Goal: Task Accomplishment & Management: Manage account settings

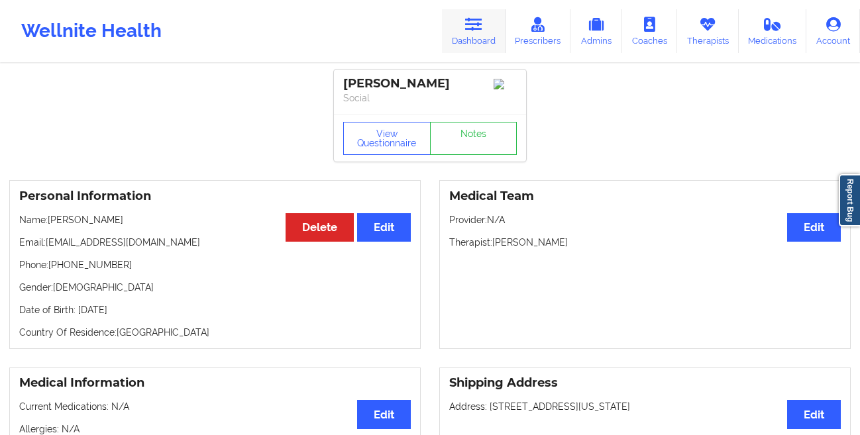
click at [487, 35] on link "Dashboard" at bounding box center [474, 31] width 64 height 44
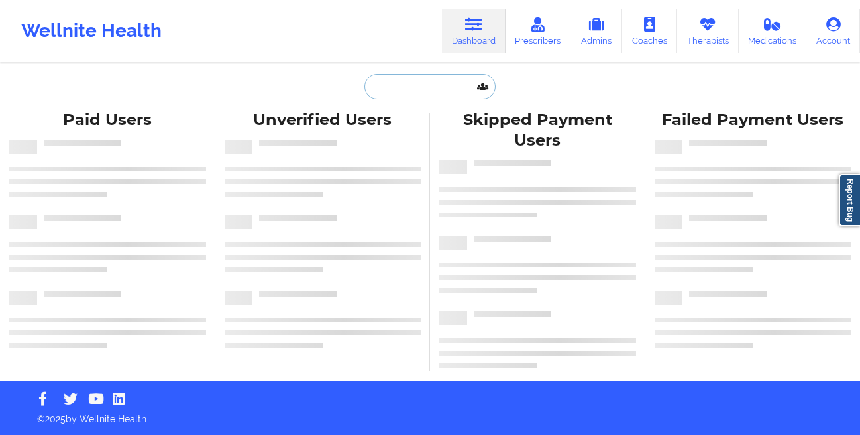
click at [421, 82] on input "text" at bounding box center [430, 86] width 131 height 25
paste input "[PERSON_NAME]"
type input "[PERSON_NAME]"
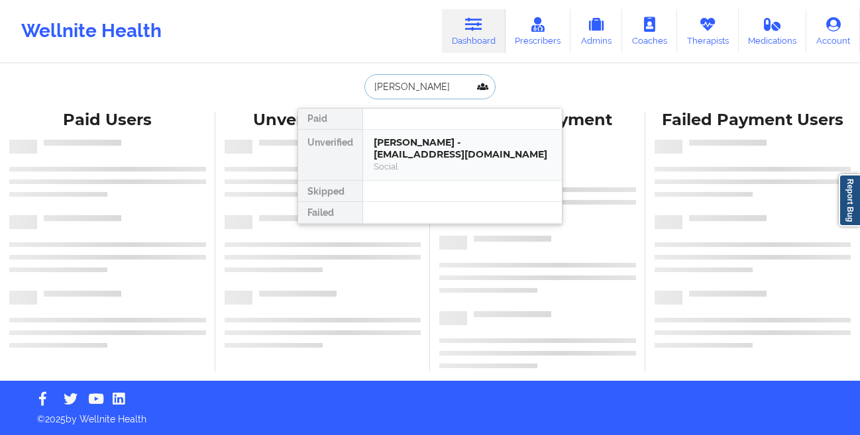
click at [411, 136] on div "[PERSON_NAME] - [EMAIL_ADDRESS][DOMAIN_NAME] Social" at bounding box center [462, 155] width 199 height 51
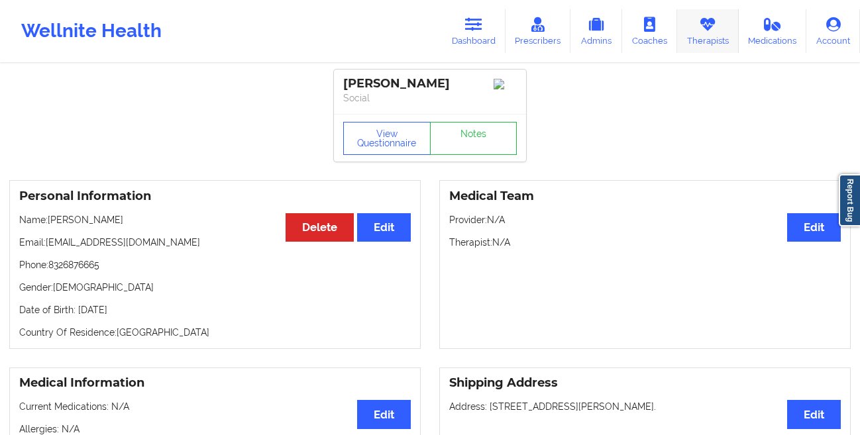
click at [692, 39] on link "Therapists" at bounding box center [708, 31] width 62 height 44
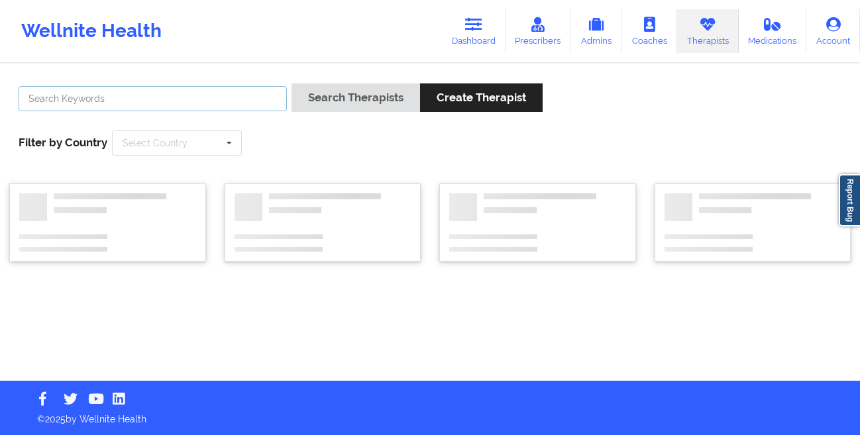
click at [161, 105] on input "text" at bounding box center [153, 98] width 268 height 25
paste input "[PERSON_NAME]"
type input "[PERSON_NAME]"
click at [292, 84] on button "Search Therapists" at bounding box center [356, 98] width 129 height 28
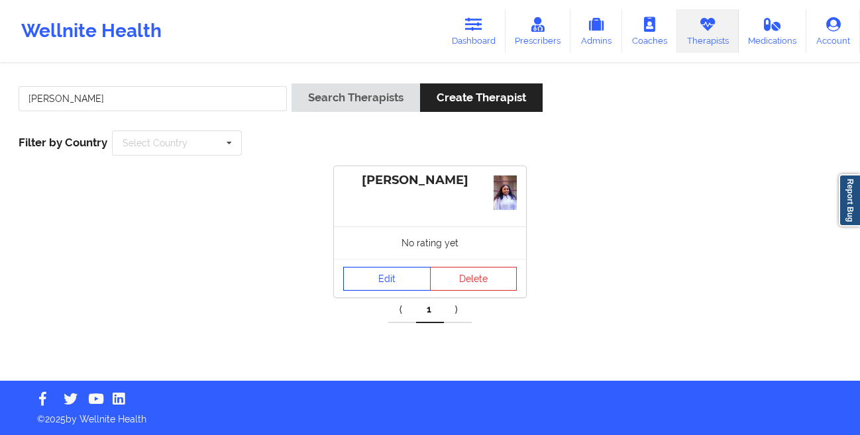
click at [367, 279] on link "Edit" at bounding box center [386, 279] width 87 height 24
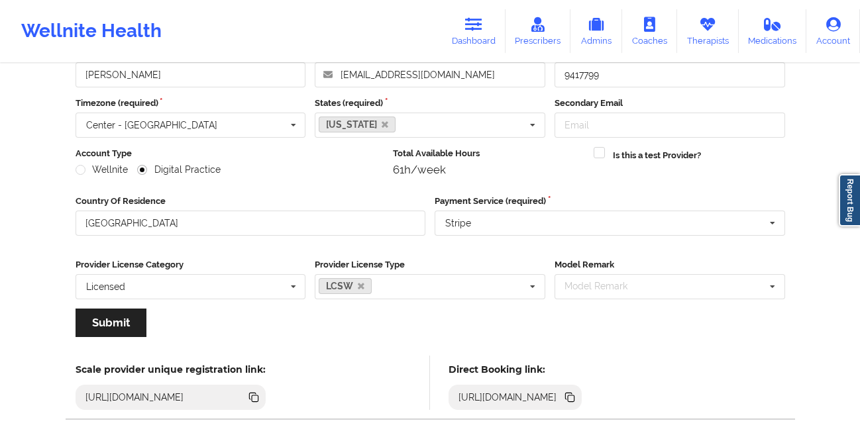
scroll to position [158, 0]
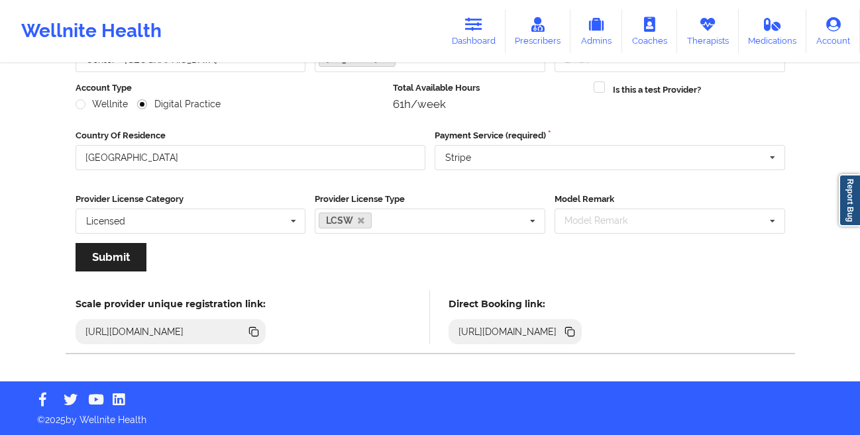
click at [575, 332] on icon at bounding box center [571, 333] width 7 height 7
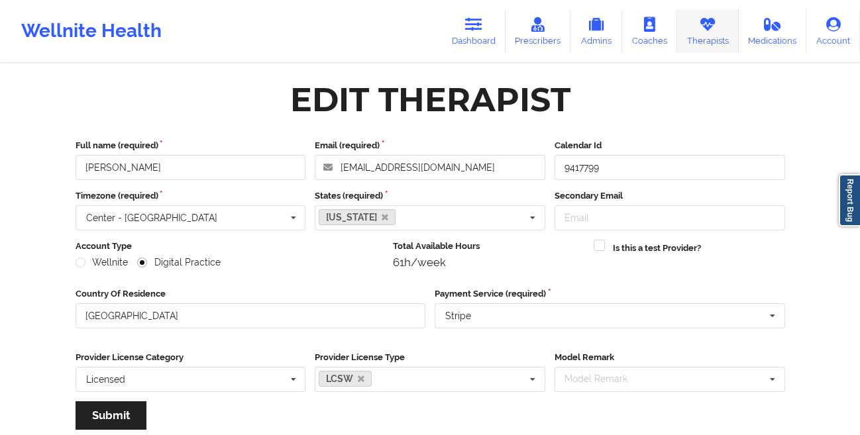
click at [714, 25] on icon at bounding box center [707, 24] width 17 height 15
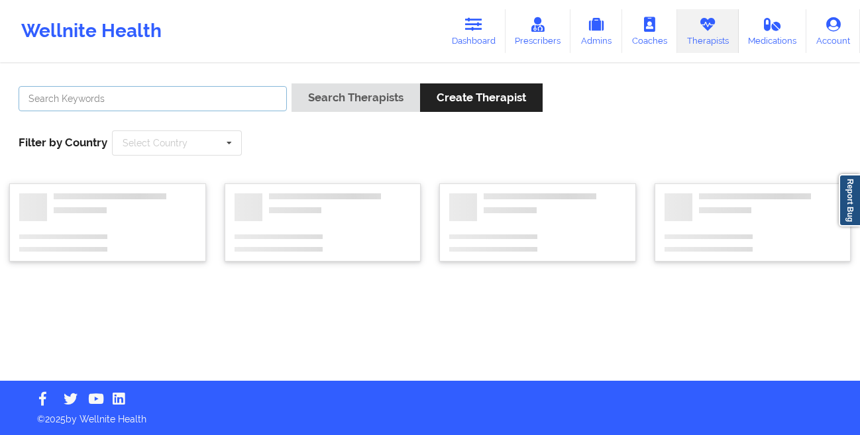
click at [234, 97] on input "text" at bounding box center [153, 98] width 268 height 25
paste input "[PERSON_NAME]"
type input "[PERSON_NAME]"
click at [292, 84] on button "Search Therapists" at bounding box center [356, 98] width 129 height 28
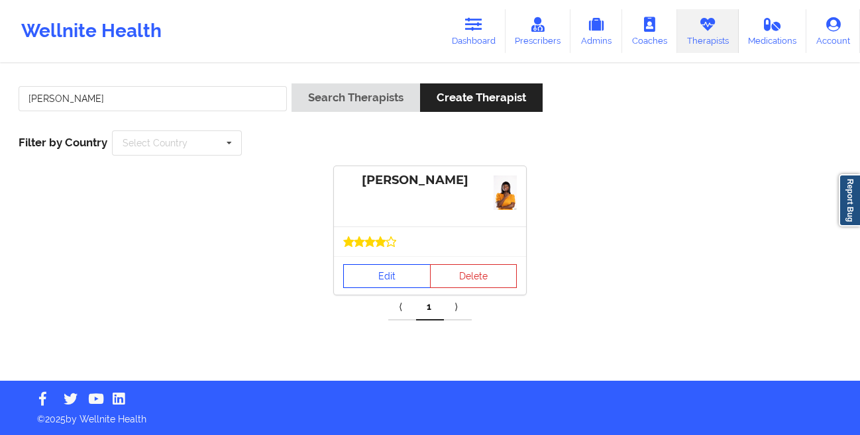
click at [372, 278] on link "Edit" at bounding box center [386, 276] width 87 height 24
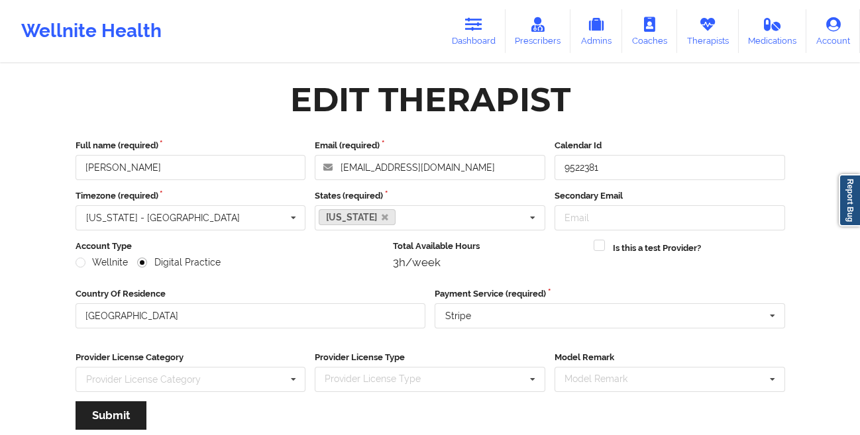
scroll to position [158, 0]
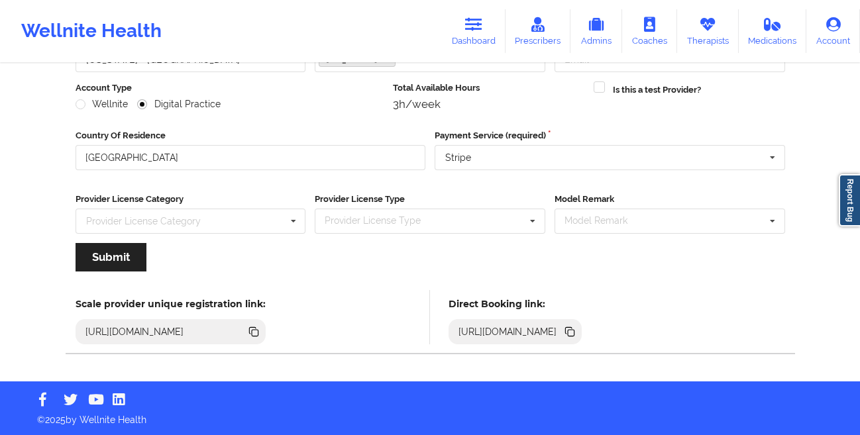
click at [575, 333] on icon at bounding box center [571, 333] width 7 height 7
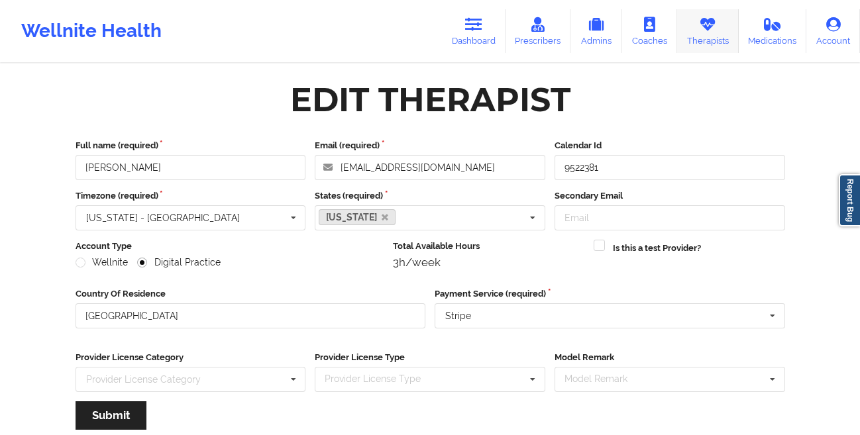
click at [720, 41] on link "Therapists" at bounding box center [708, 31] width 62 height 44
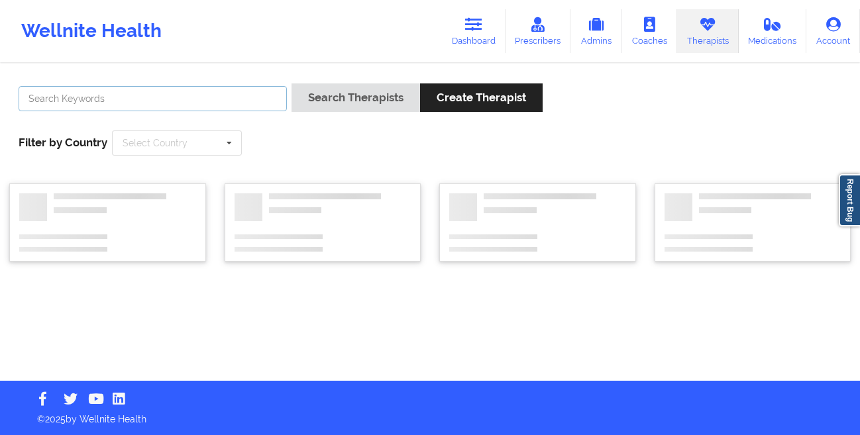
click at [166, 96] on input "text" at bounding box center [153, 98] width 268 height 25
paste input "[PERSON_NAME]"
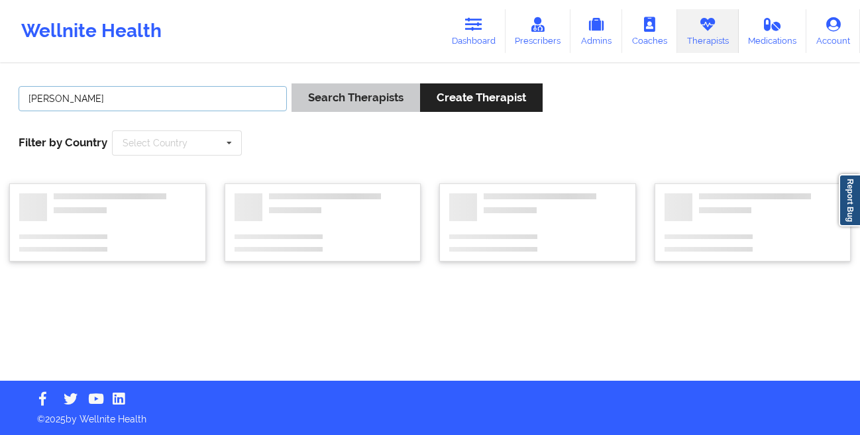
type input "[PERSON_NAME]"
click at [311, 101] on button "Search Therapists" at bounding box center [356, 98] width 129 height 28
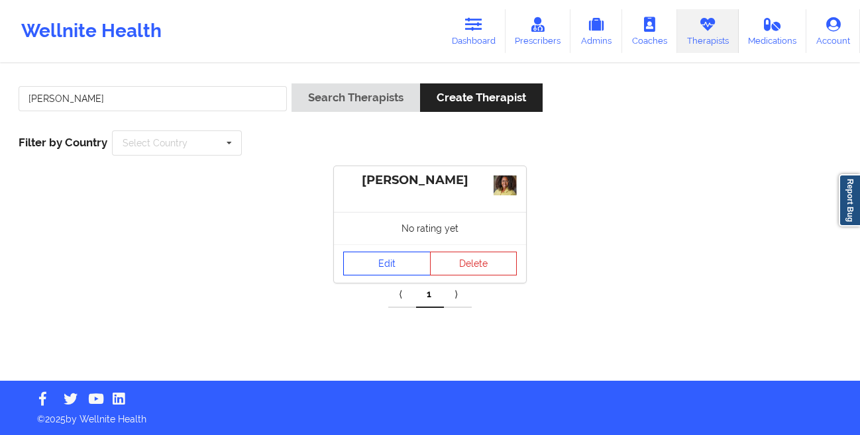
click at [396, 258] on link "Edit" at bounding box center [386, 264] width 87 height 24
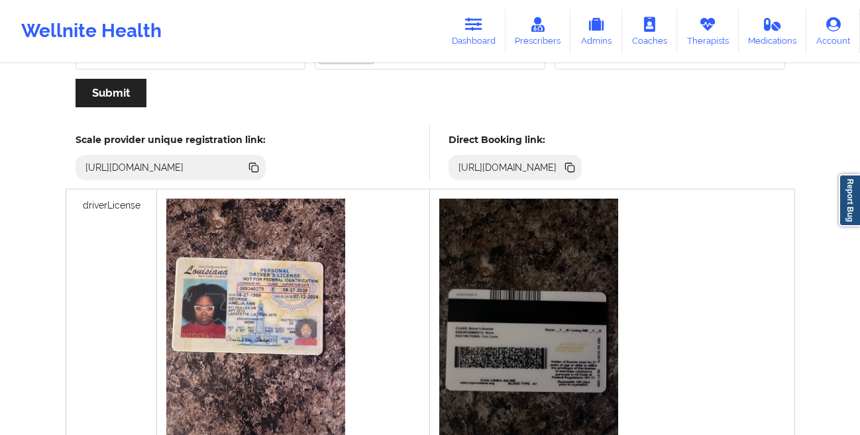
scroll to position [325, 0]
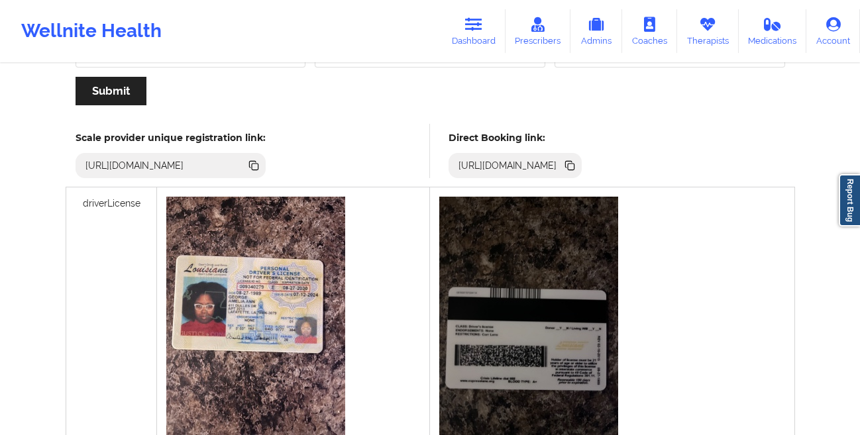
click at [572, 162] on icon at bounding box center [568, 164] width 7 height 7
click at [461, 38] on link "Dashboard" at bounding box center [474, 31] width 64 height 44
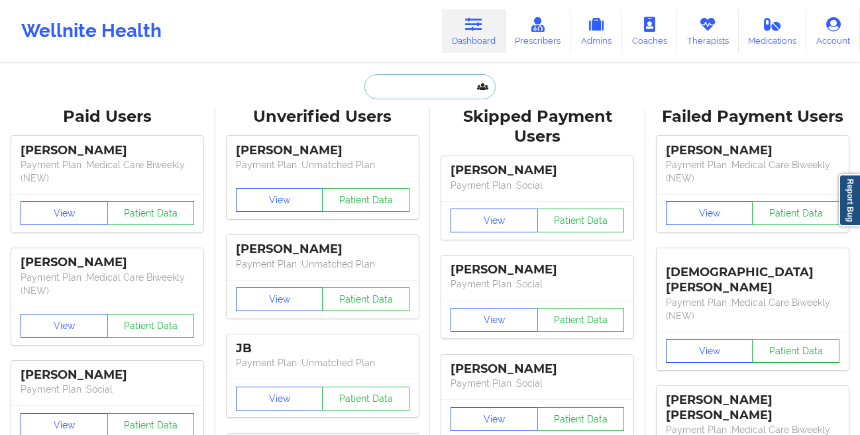
click at [373, 96] on input "text" at bounding box center [430, 86] width 131 height 25
paste input "[PERSON_NAME]"
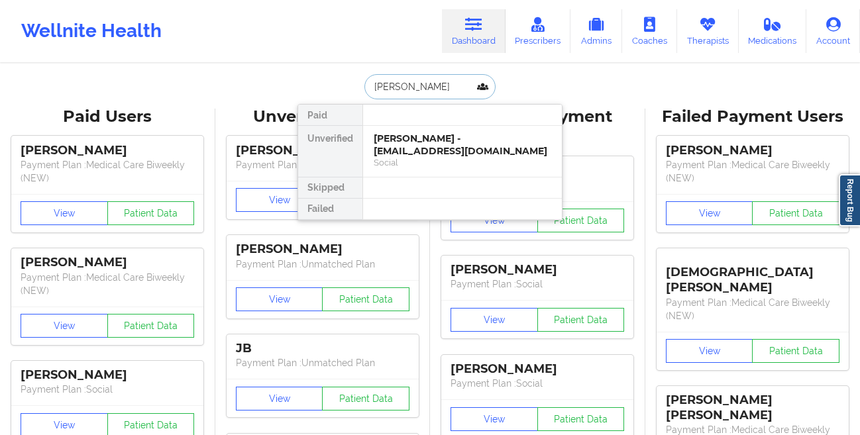
type input "Silong"
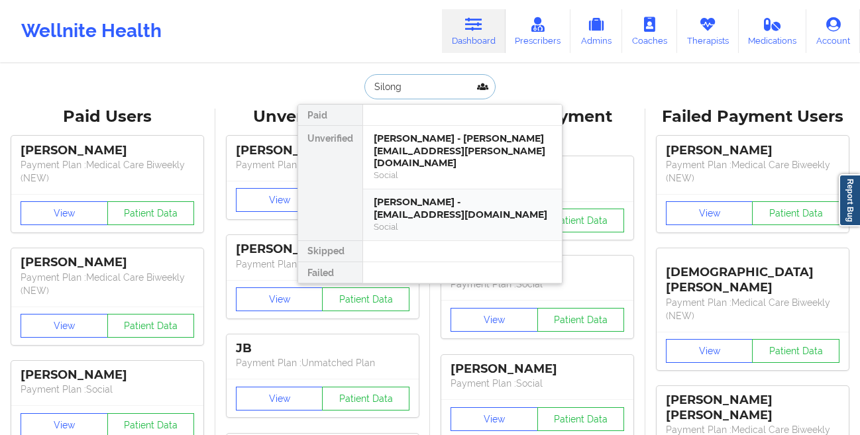
click at [431, 196] on div "[PERSON_NAME] - [EMAIL_ADDRESS][DOMAIN_NAME]" at bounding box center [463, 208] width 178 height 25
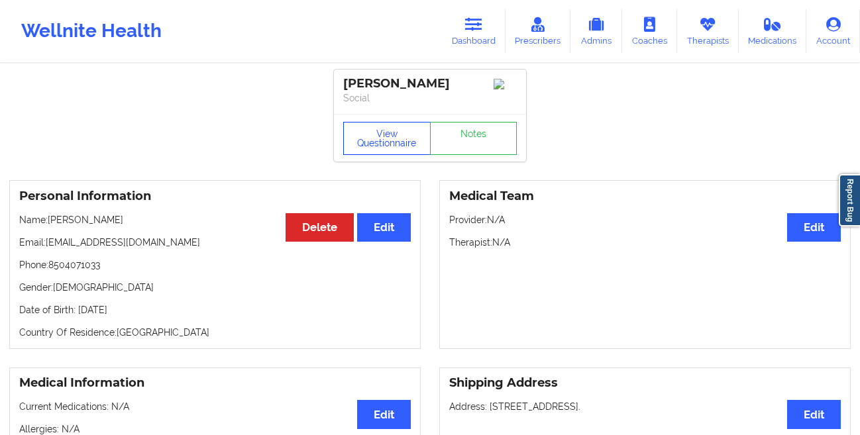
click at [372, 150] on button "View Questionnaire" at bounding box center [386, 138] width 87 height 33
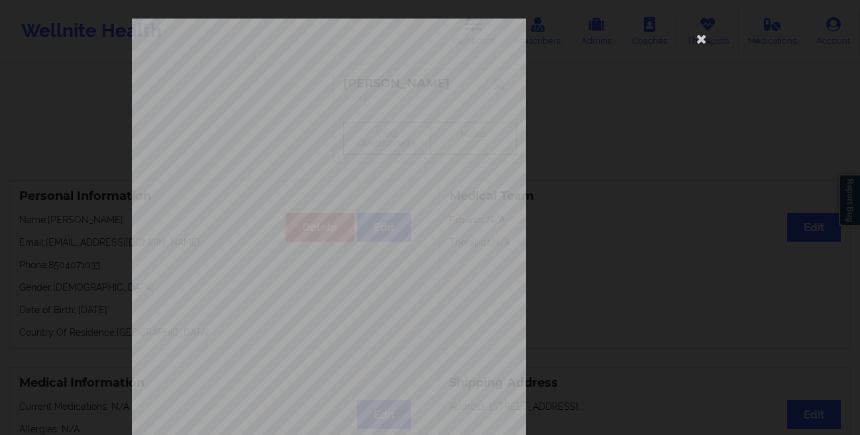
scroll to position [197, 0]
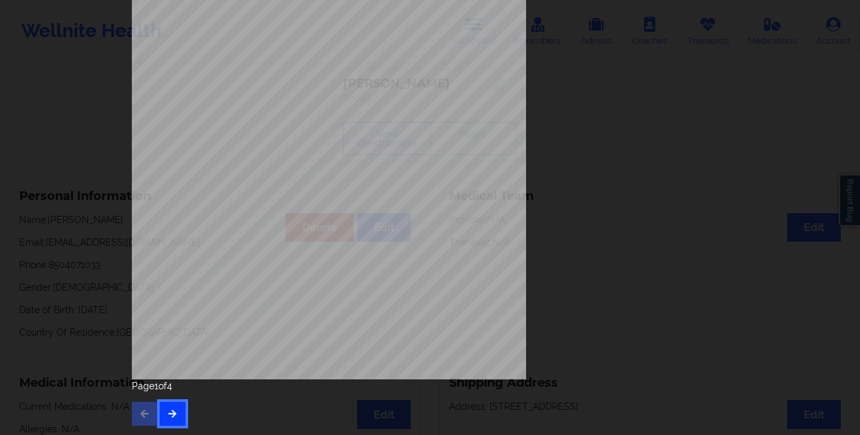
click at [168, 410] on icon "button" at bounding box center [172, 414] width 11 height 8
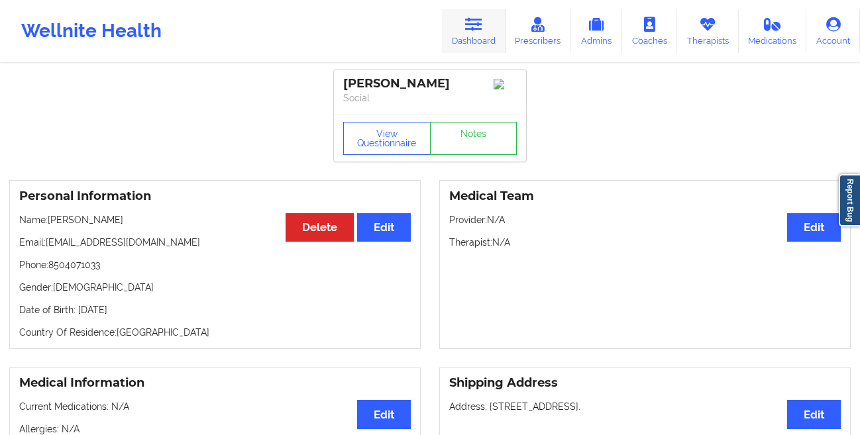
click at [469, 12] on link "Dashboard" at bounding box center [474, 31] width 64 height 44
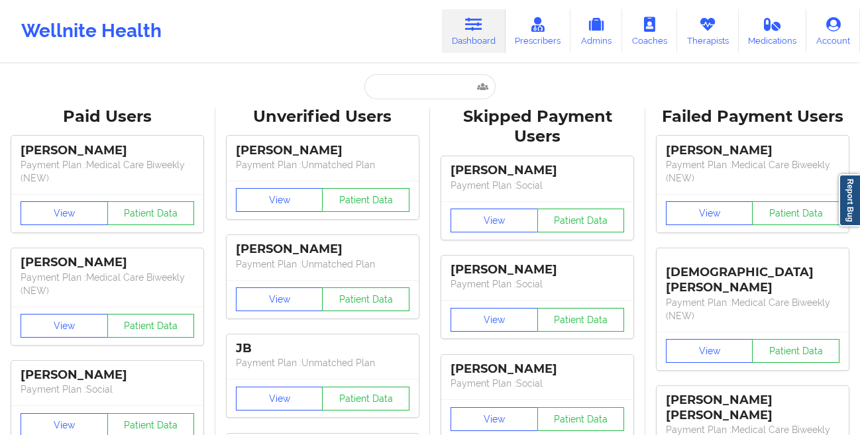
click at [419, 90] on input "text" at bounding box center [430, 86] width 131 height 25
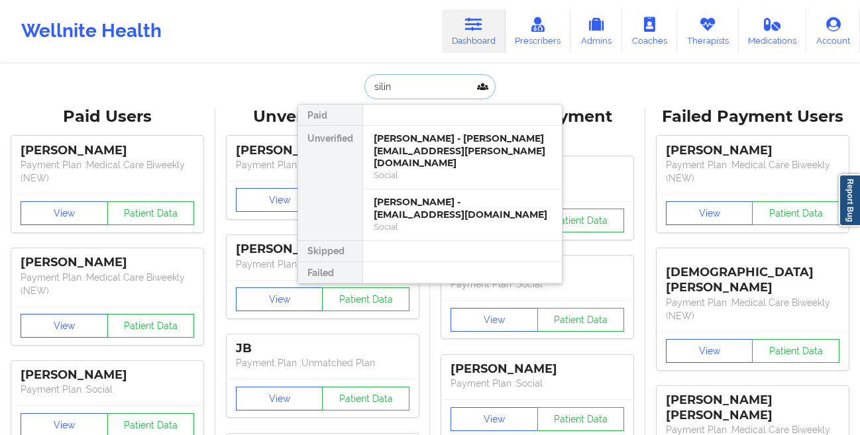
type input "siling"
click at [424, 150] on div "[PERSON_NAME] - [PERSON_NAME][EMAIL_ADDRESS][PERSON_NAME][DOMAIN_NAME]" at bounding box center [463, 151] width 178 height 37
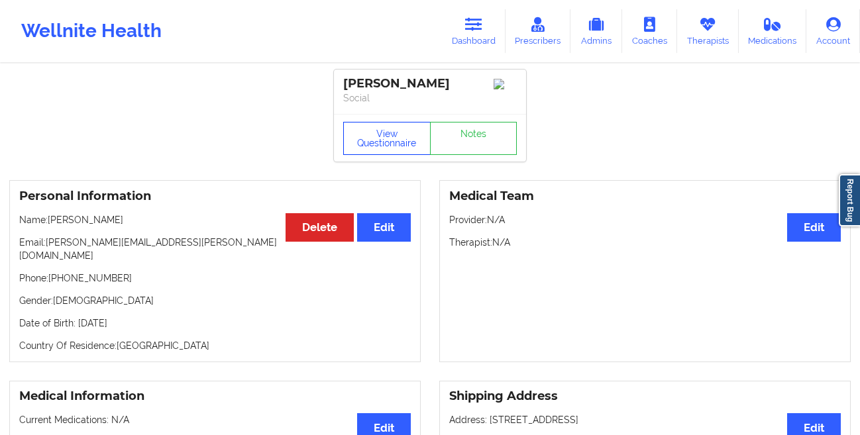
click at [380, 144] on button "View Questionnaire" at bounding box center [386, 138] width 87 height 33
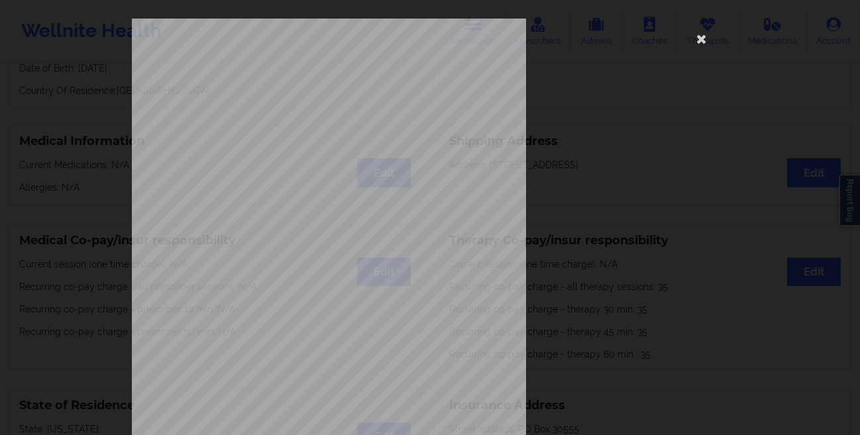
scroll to position [197, 0]
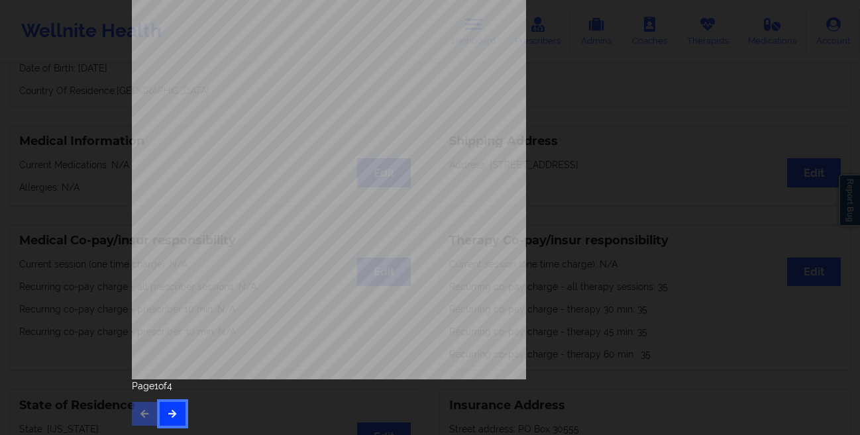
click at [167, 411] on icon "button" at bounding box center [172, 414] width 11 height 8
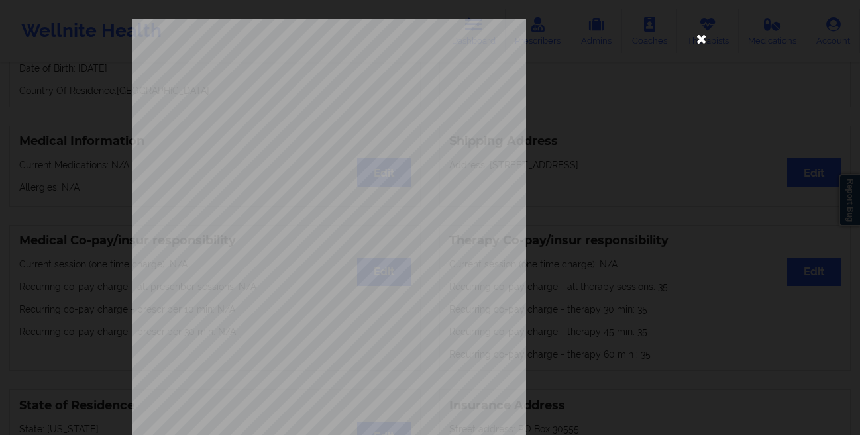
click at [703, 48] on icon at bounding box center [701, 38] width 21 height 21
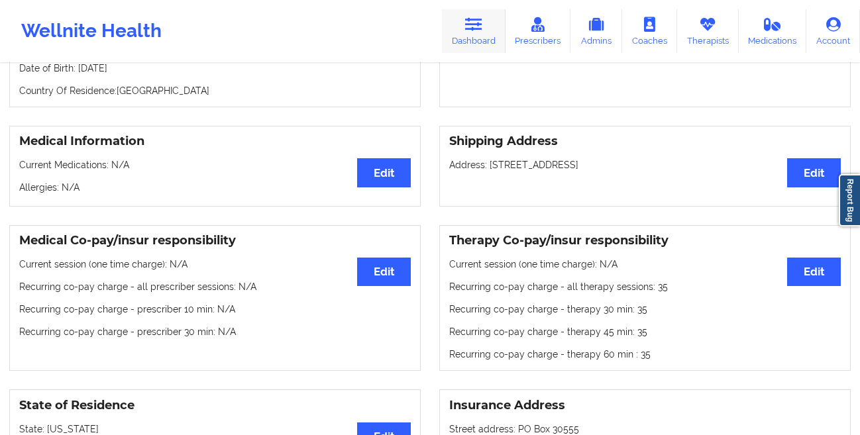
click at [464, 31] on link "Dashboard" at bounding box center [474, 31] width 64 height 44
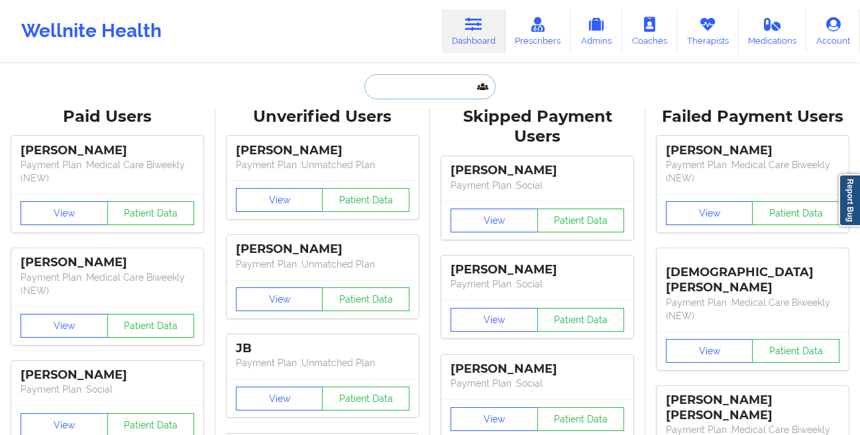
click at [394, 90] on input "text" at bounding box center [430, 86] width 131 height 25
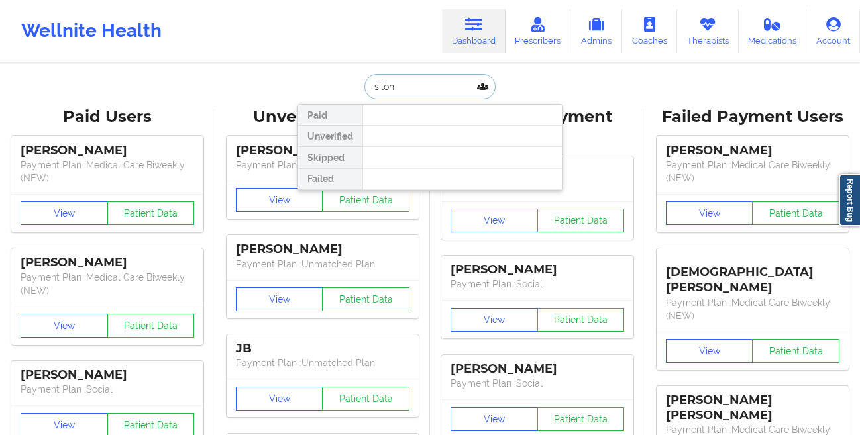
type input "silong"
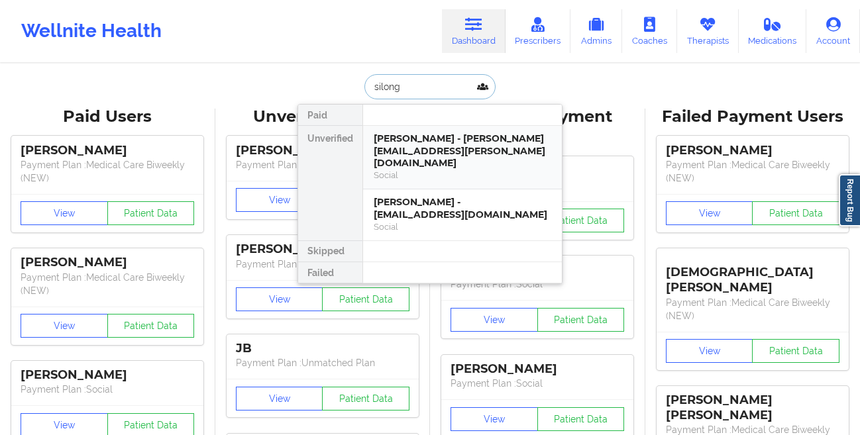
click at [408, 170] on div "Social" at bounding box center [463, 175] width 178 height 11
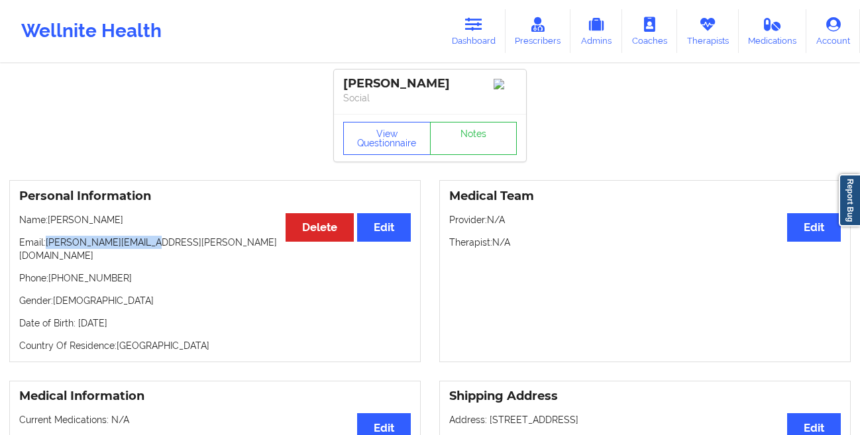
drag, startPoint x: 154, startPoint y: 250, endPoint x: 48, endPoint y: 251, distance: 106.7
click at [48, 251] on p "Email: [PERSON_NAME][EMAIL_ADDRESS][PERSON_NAME][DOMAIN_NAME]" at bounding box center [215, 249] width 392 height 27
copy p "[PERSON_NAME][EMAIL_ADDRESS][PERSON_NAME][DOMAIN_NAME]"
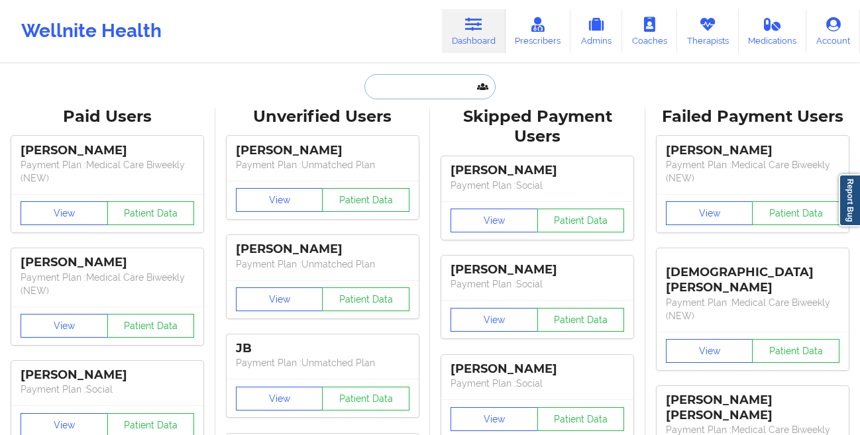
click at [420, 83] on input "text" at bounding box center [430, 86] width 131 height 25
paste input "EMILIA CANEY"
type input "EMILIA CANEY"
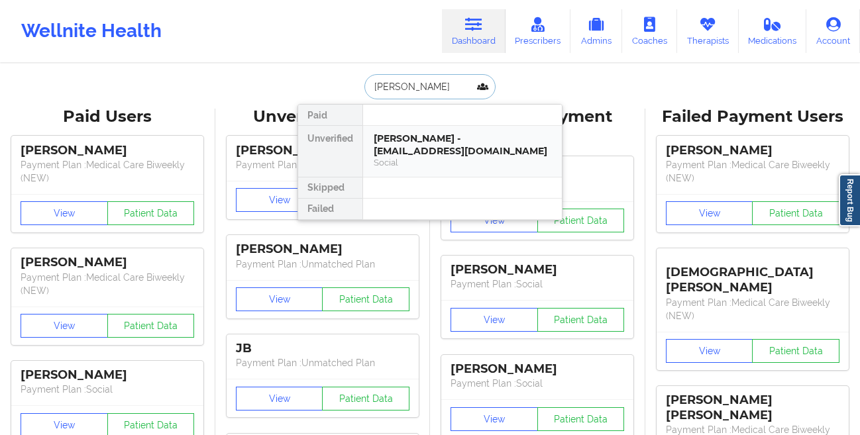
click at [406, 141] on div "EMILIA CANEY - ecaney341@gmail.com" at bounding box center [463, 145] width 178 height 25
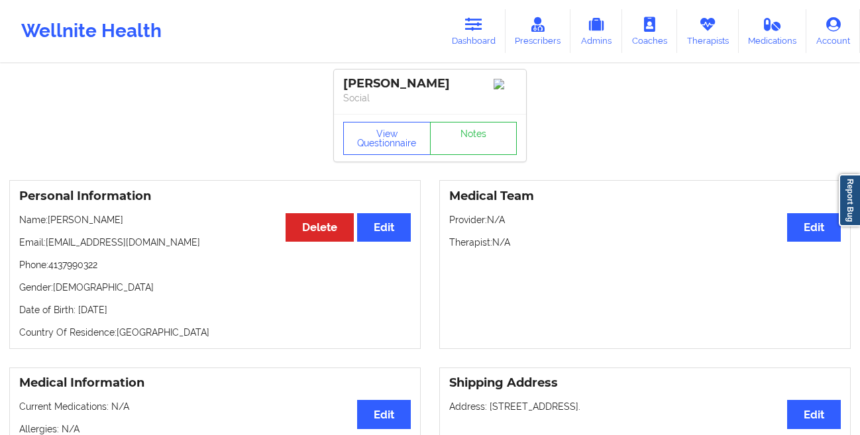
click at [429, 82] on div "EMILIA CANEY" at bounding box center [430, 83] width 174 height 15
drag, startPoint x: 431, startPoint y: 82, endPoint x: 337, endPoint y: 78, distance: 94.2
click at [337, 78] on div "EMILIA CANEY Social" at bounding box center [430, 92] width 192 height 44
copy div "EMILIA CANEY"
click at [481, 23] on icon at bounding box center [473, 24] width 17 height 15
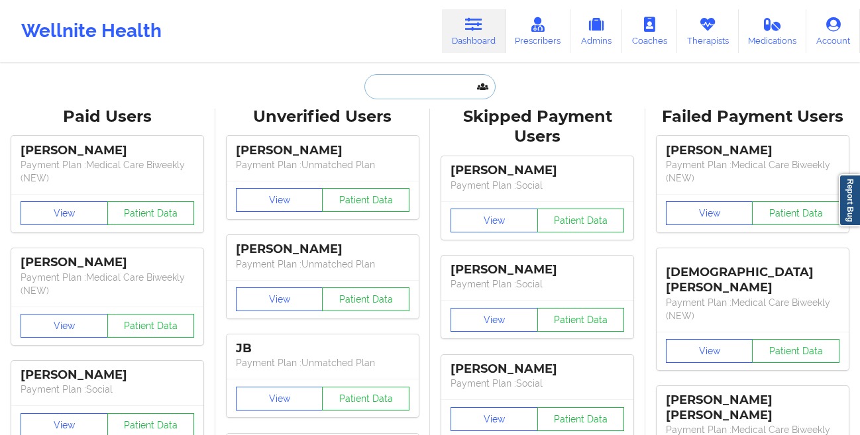
click at [372, 93] on input "text" at bounding box center [430, 86] width 131 height 25
paste input "Patience Littlefield OP"
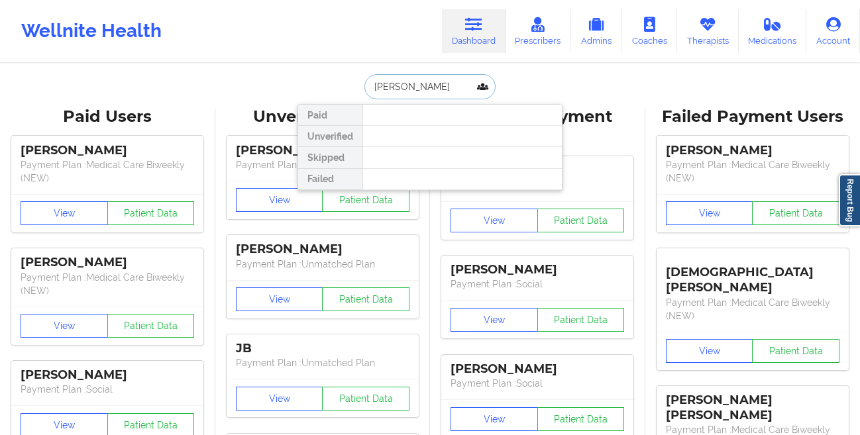
type input "Patience Littlefield"
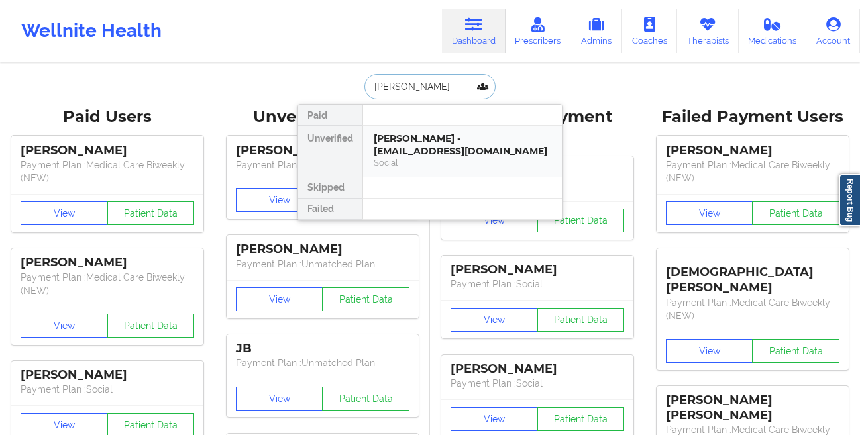
click at [388, 131] on div "Patience Littlefield - patiencelittlefield@gmail.com Social" at bounding box center [462, 151] width 199 height 51
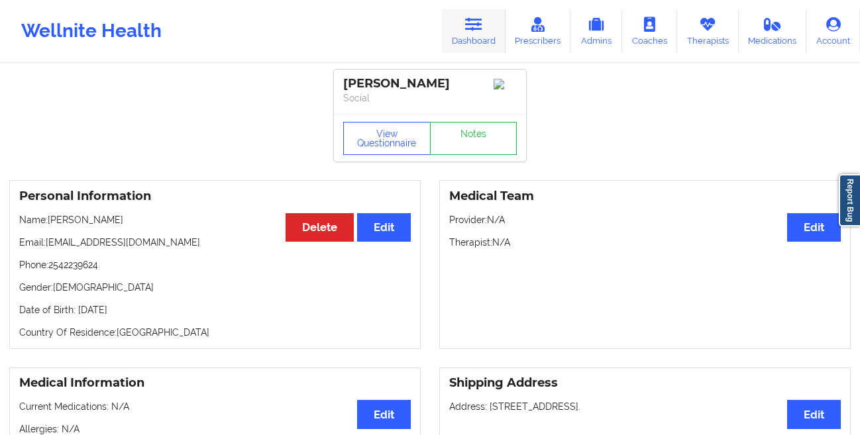
click at [483, 27] on icon at bounding box center [473, 24] width 17 height 15
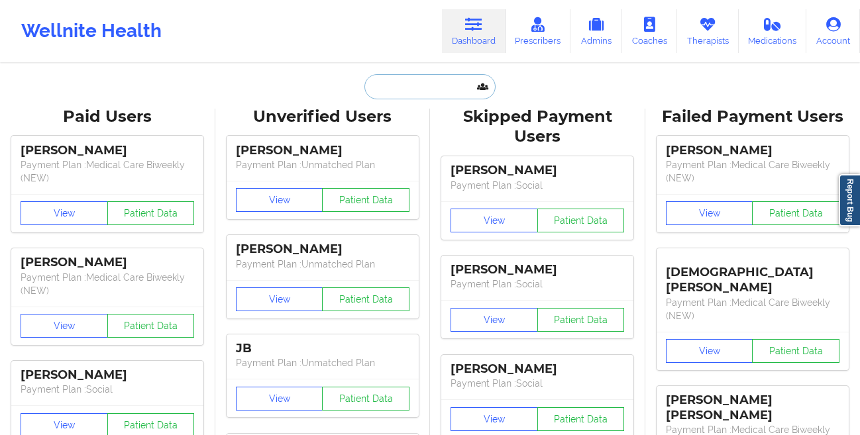
click at [452, 98] on input "text" at bounding box center [430, 86] width 131 height 25
paste input "Patience Littlefield"
type input "Patience Littlefield"
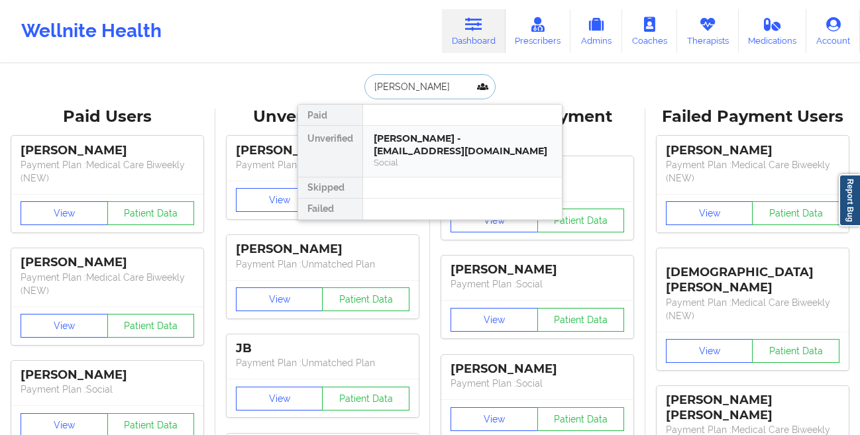
click at [388, 144] on div "Patience Littlefield - patiencelittlefield@gmail.com" at bounding box center [463, 145] width 178 height 25
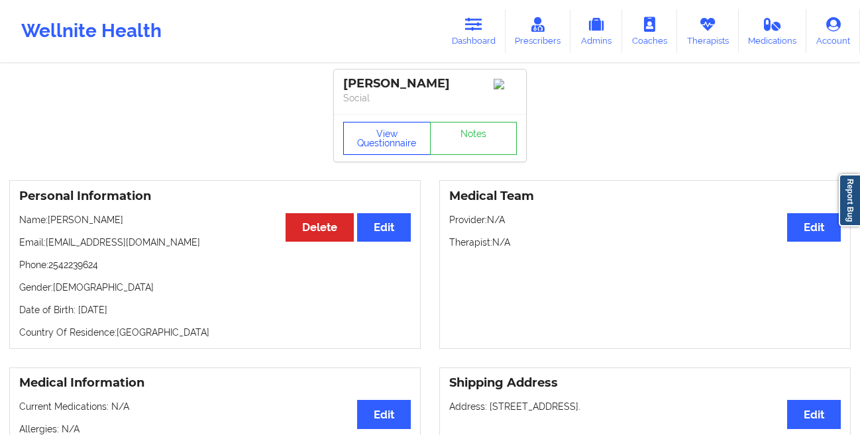
click at [388, 144] on button "View Questionnaire" at bounding box center [386, 138] width 87 height 33
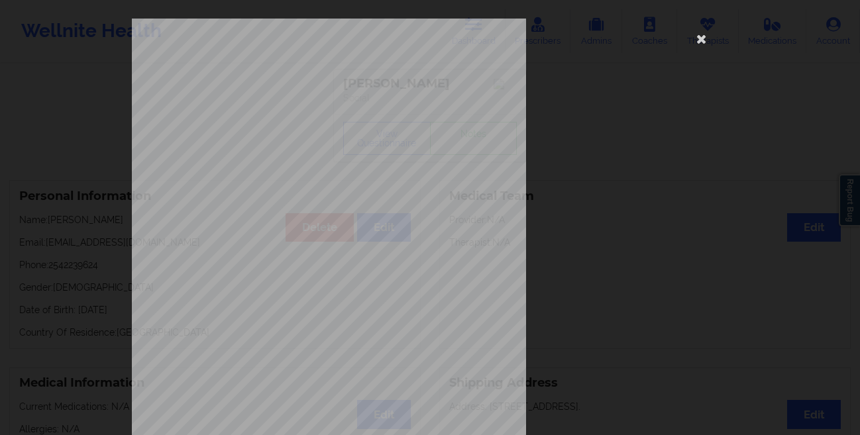
scroll to position [197, 0]
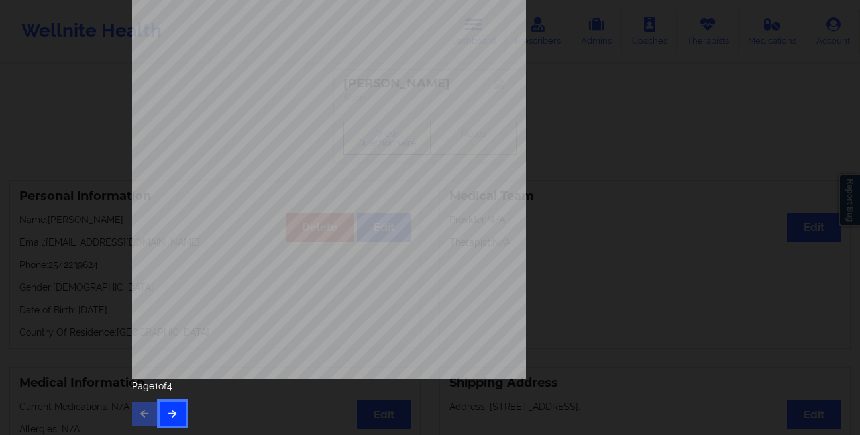
click at [171, 412] on icon "button" at bounding box center [172, 414] width 11 height 8
